Goal: Communication & Community: Answer question/provide support

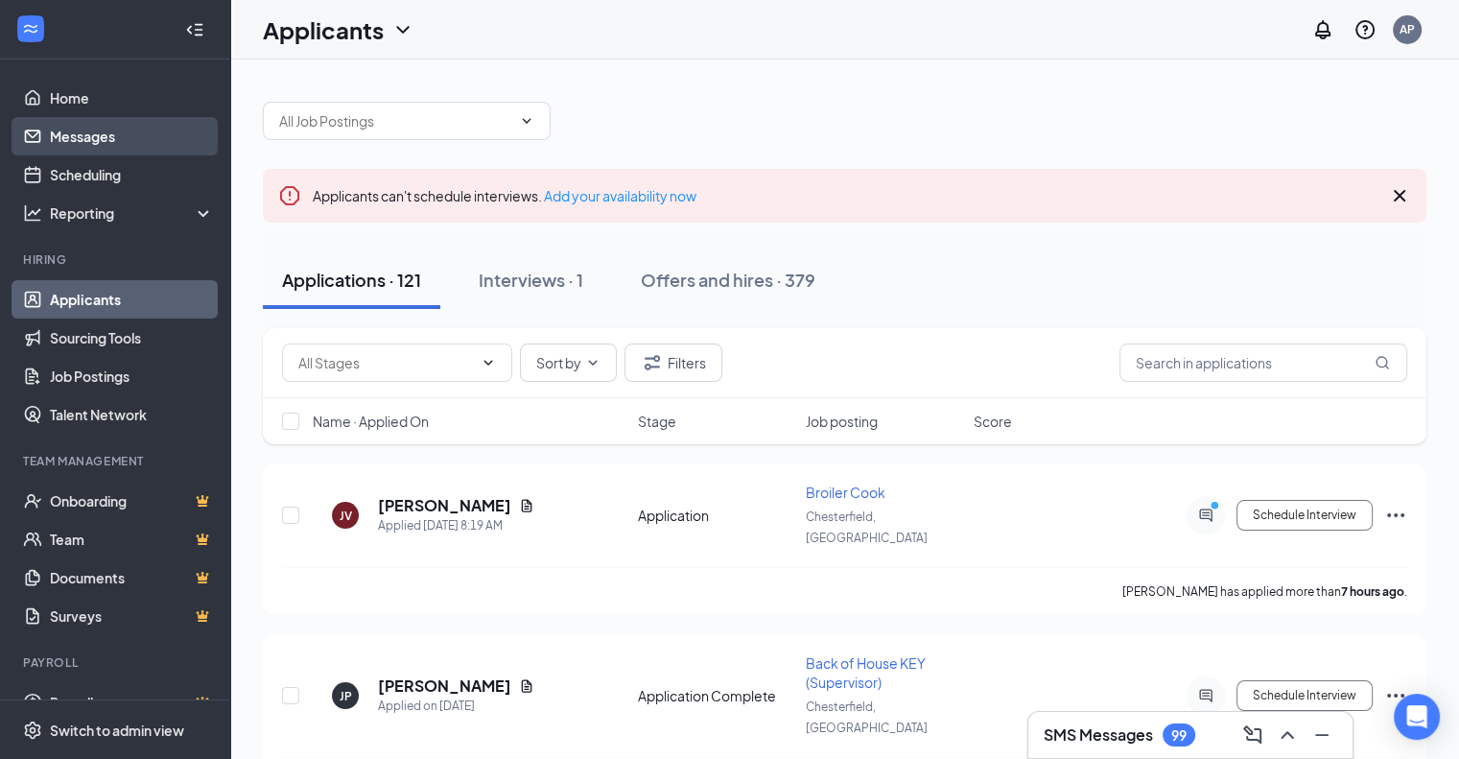
click at [82, 147] on link "Messages" at bounding box center [132, 136] width 164 height 38
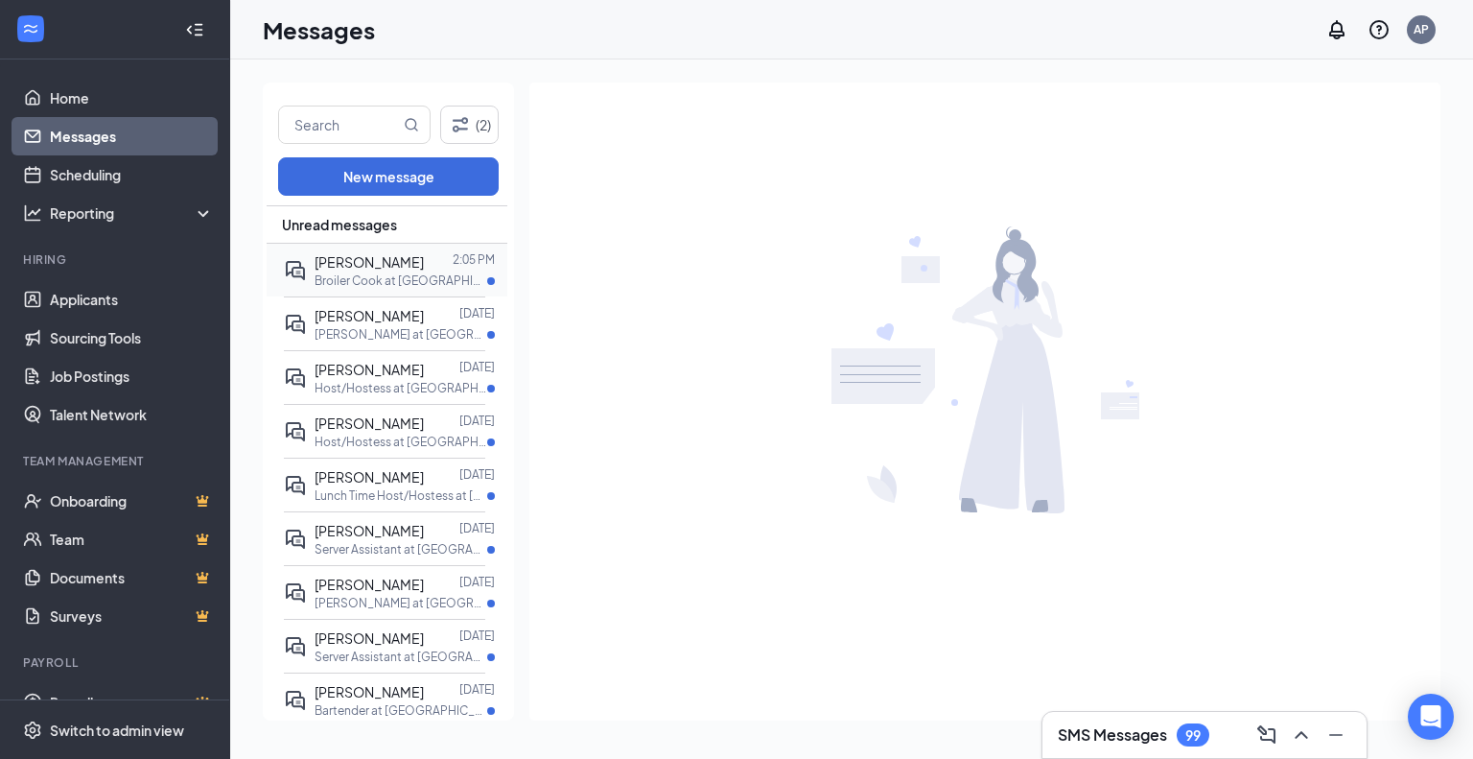
click at [358, 275] on p "Broiler Cook at Chesterfield, MO" at bounding box center [401, 280] width 173 height 16
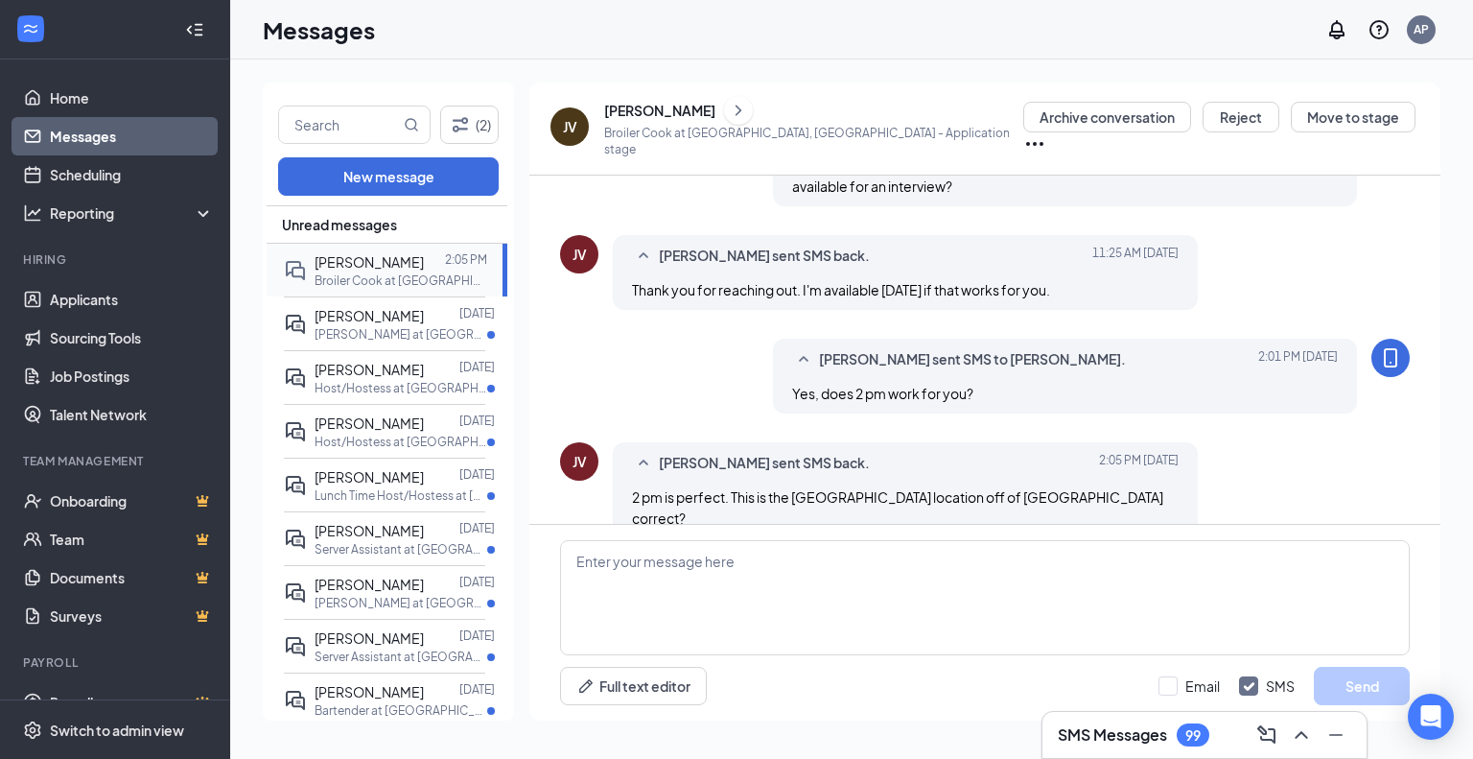
scroll to position [208, 0]
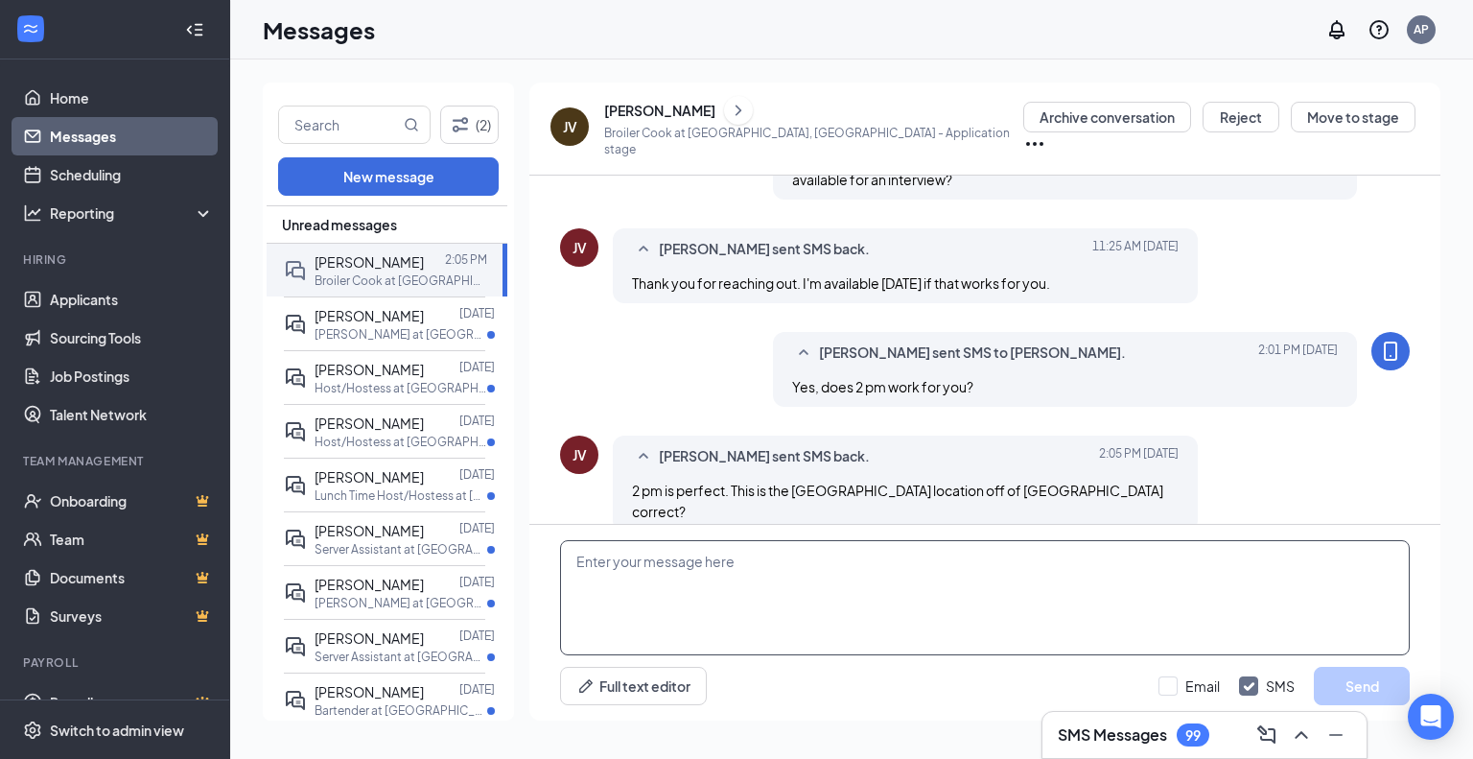
click at [707, 562] on textarea at bounding box center [985, 597] width 850 height 115
type textarea "Yes sir."
click at [1367, 692] on button "Send" at bounding box center [1362, 686] width 96 height 38
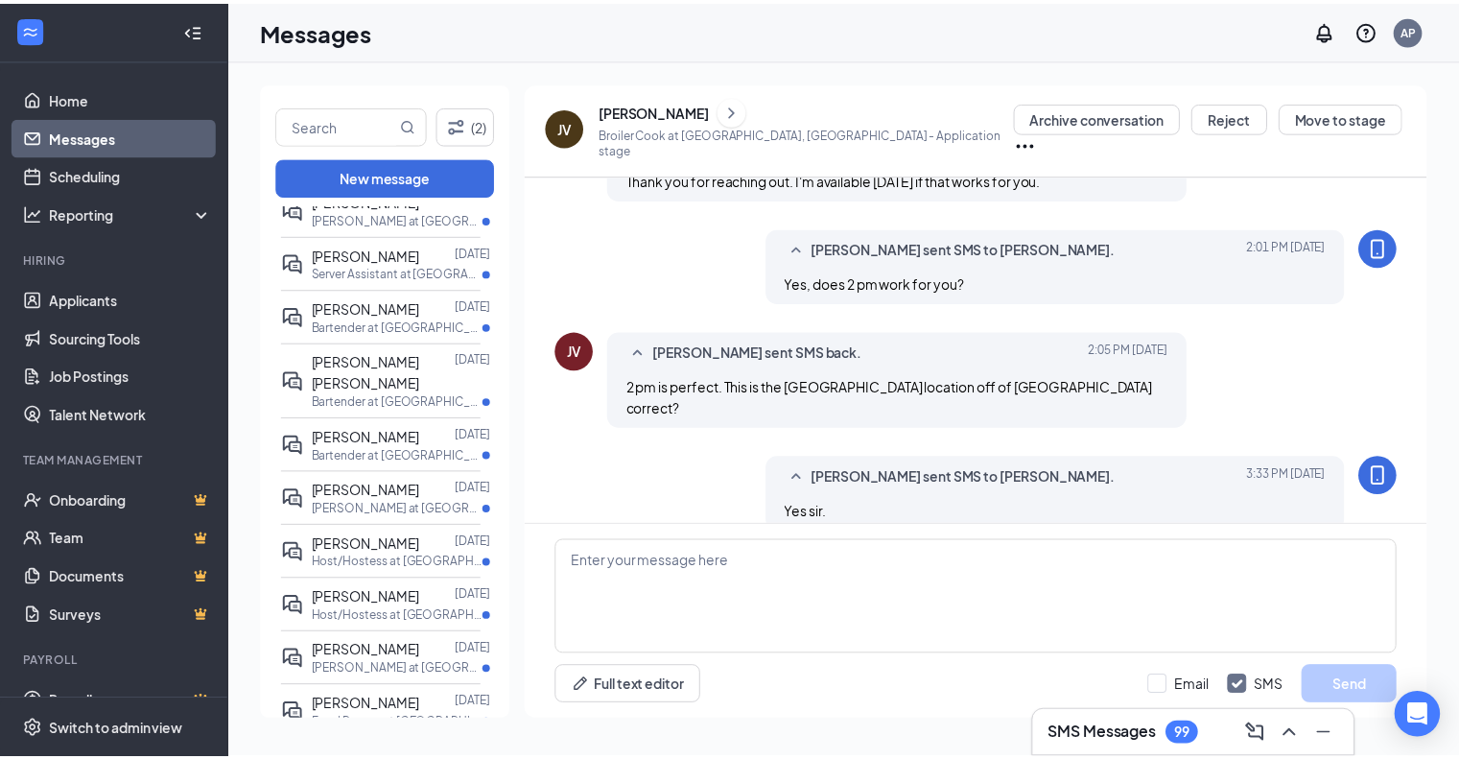
scroll to position [0, 0]
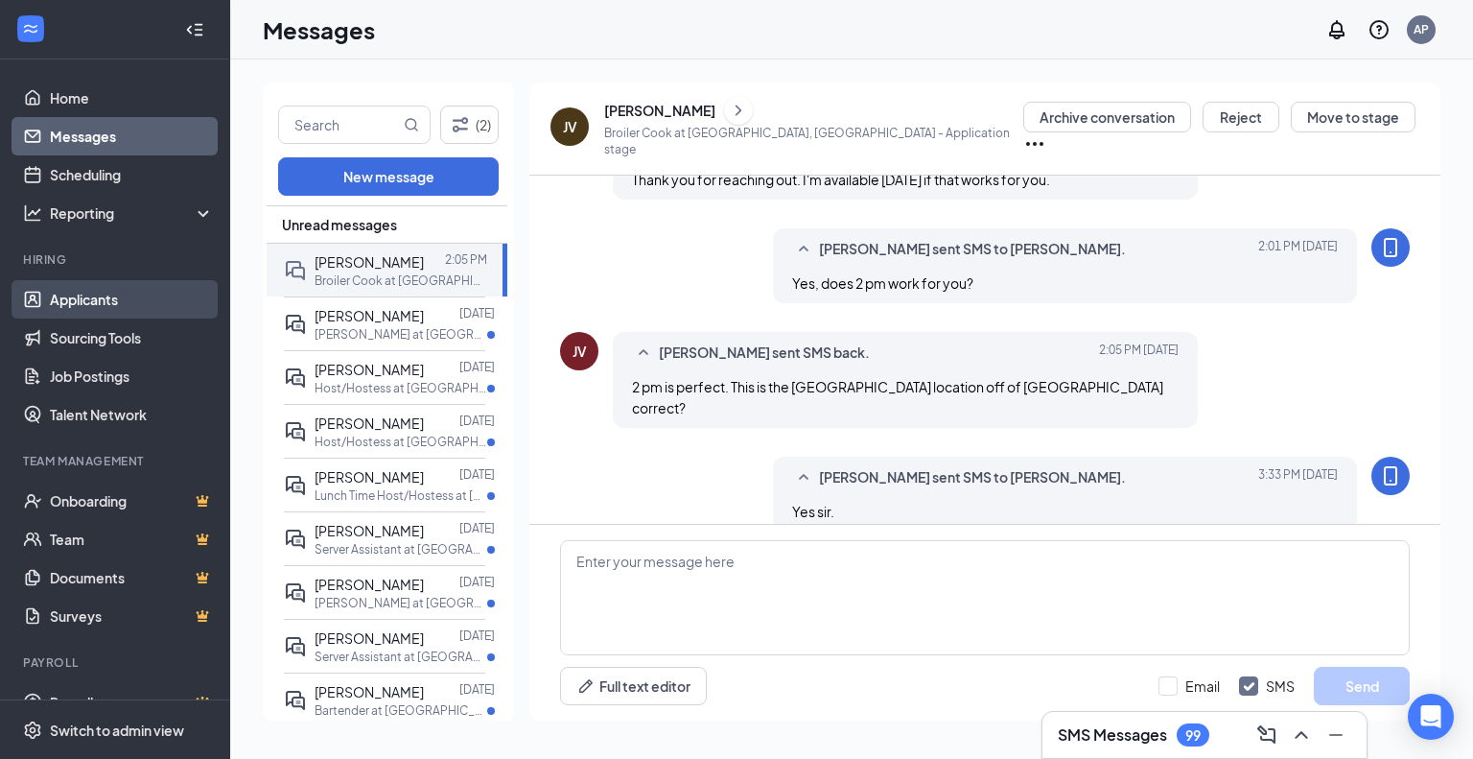
click at [105, 300] on link "Applicants" at bounding box center [132, 299] width 164 height 38
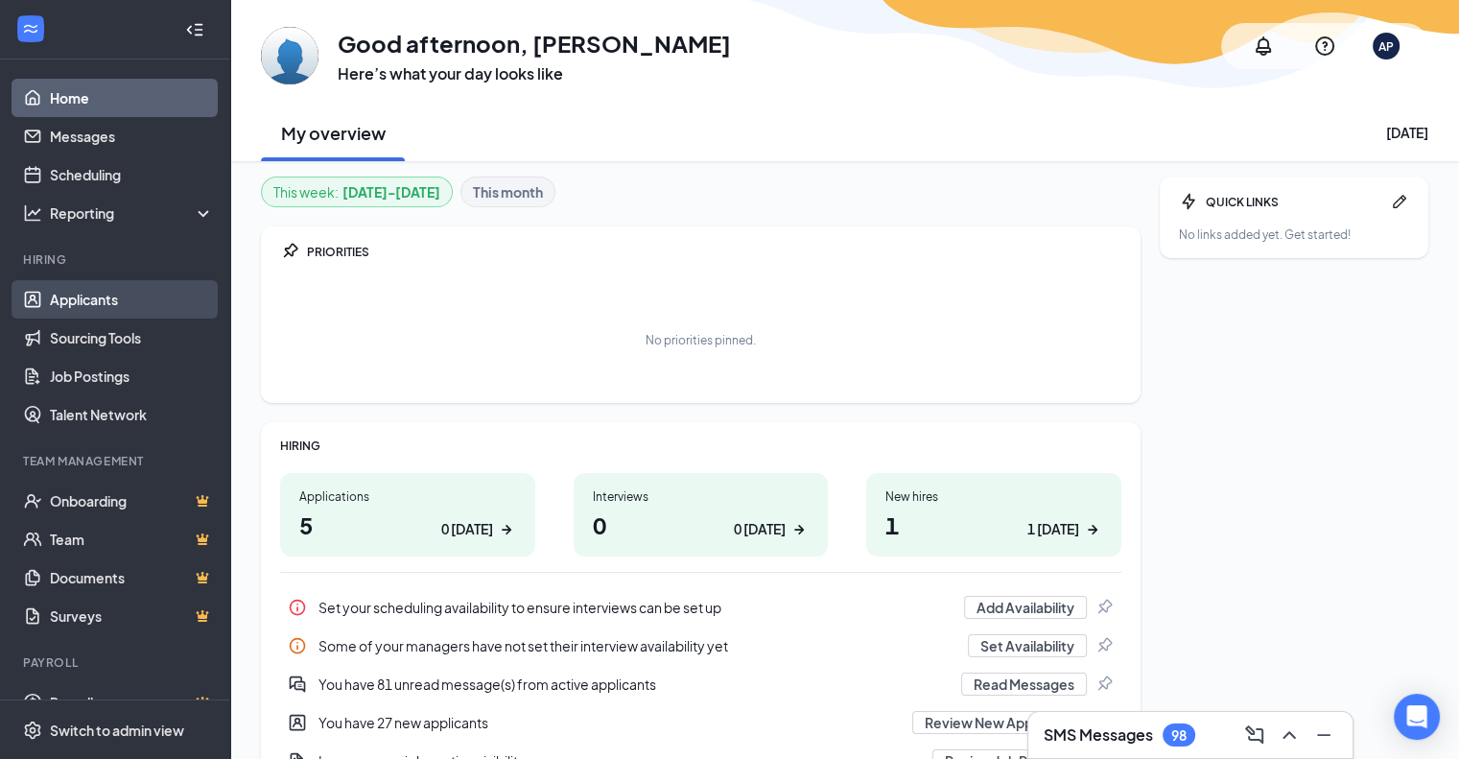
click at [114, 306] on link "Applicants" at bounding box center [132, 299] width 164 height 38
